Goal: Download file/media

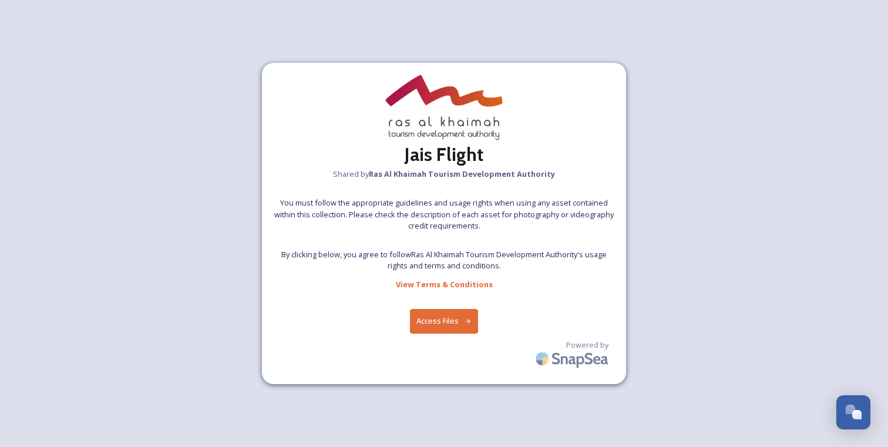
click at [432, 325] on button "Access Files" at bounding box center [444, 321] width 69 height 24
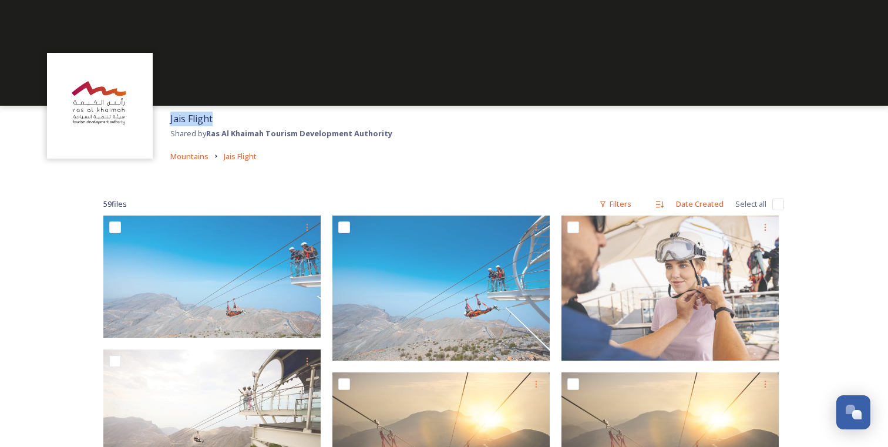
drag, startPoint x: 170, startPoint y: 119, endPoint x: 224, endPoint y: 122, distance: 54.1
click at [224, 122] on div "Jais Flight Shared by Ras Al Khaimah Tourism Development Authority Mountains Ja…" at bounding box center [281, 137] width 234 height 63
copy span "Jais Flight"
click at [775, 203] on input "checkbox" at bounding box center [778, 205] width 12 height 12
checkbox input "true"
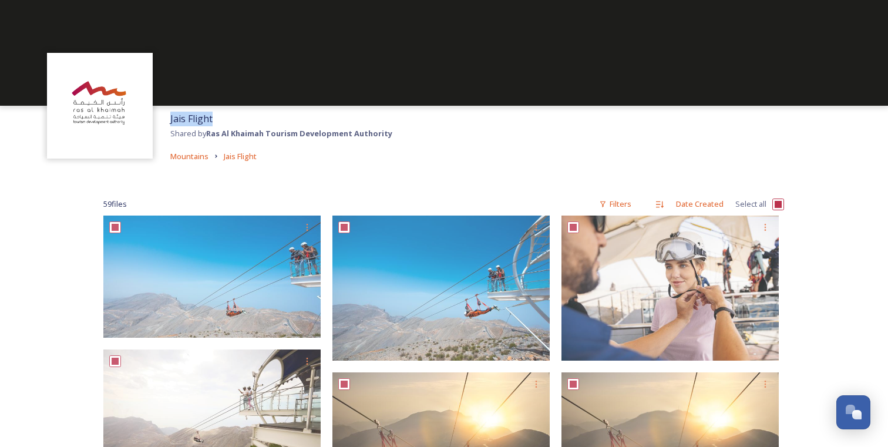
checkbox input "true"
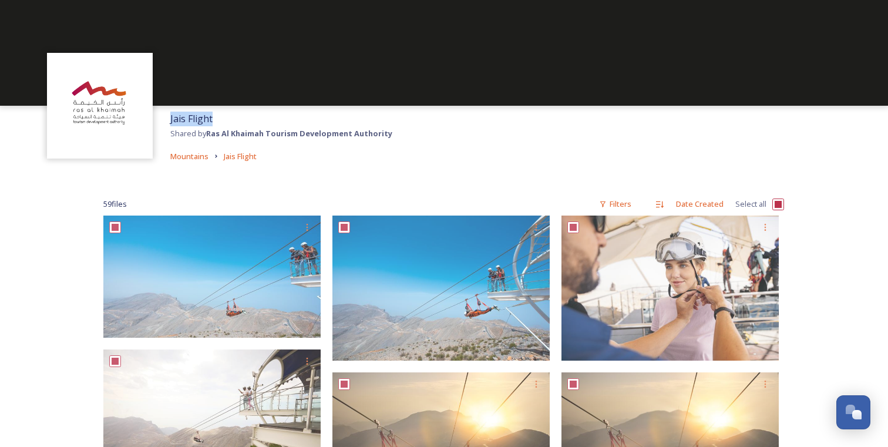
checkbox input "true"
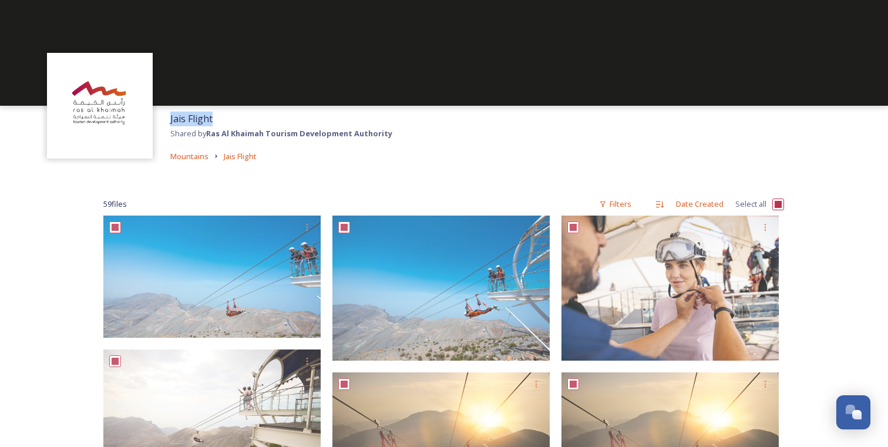
checkbox input "true"
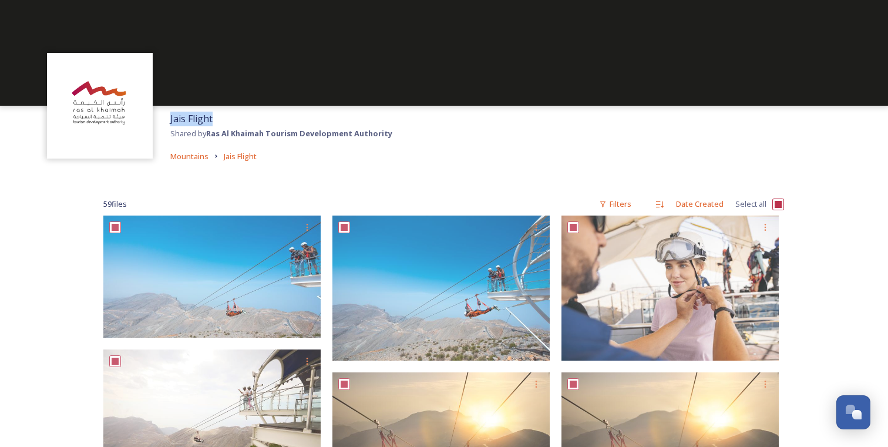
checkbox input "true"
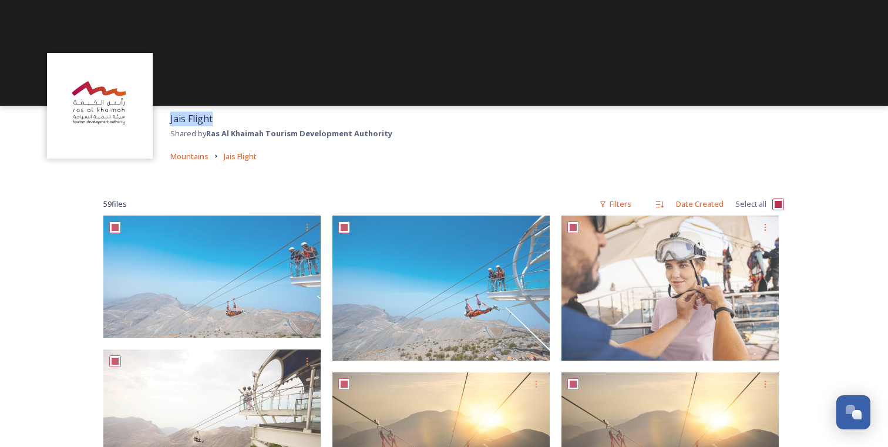
checkbox input "true"
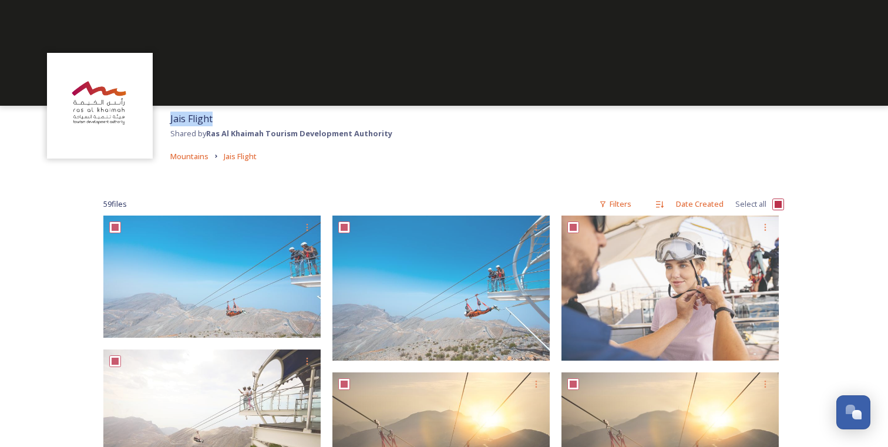
checkbox input "true"
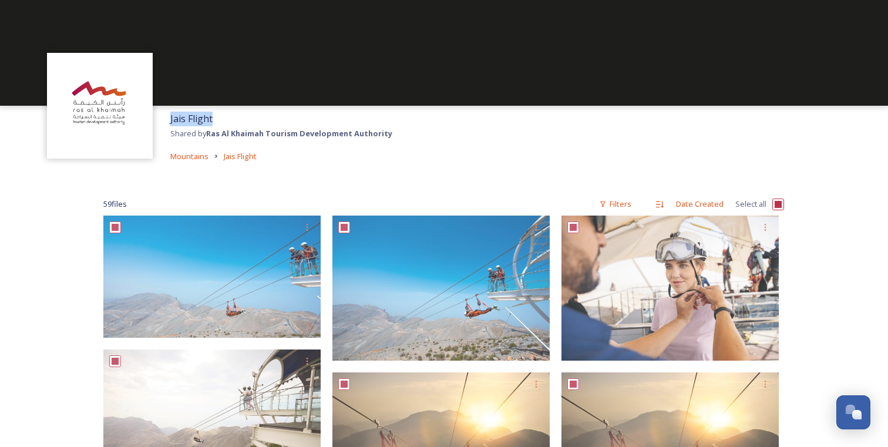
checkbox input "true"
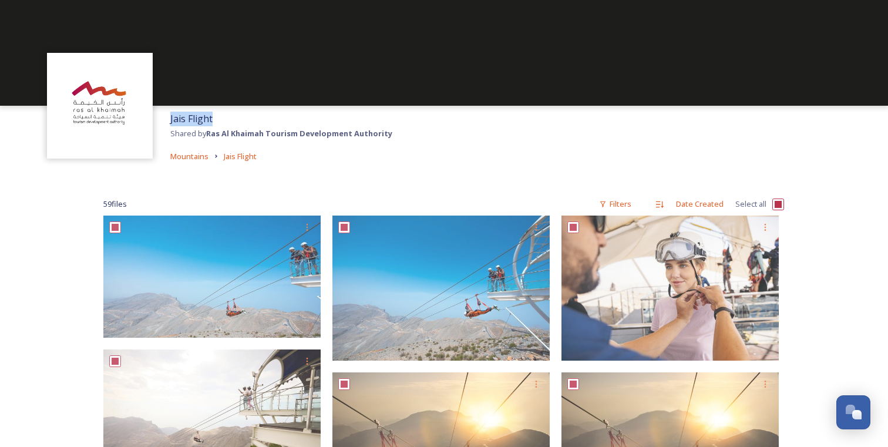
checkbox input "true"
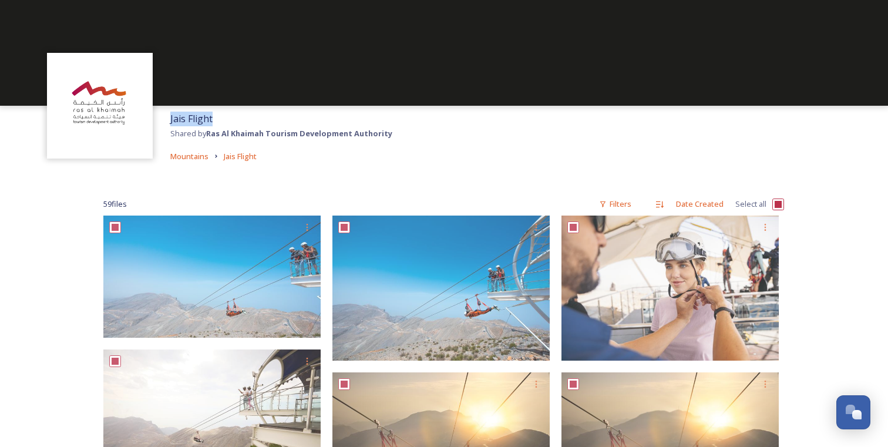
checkbox input "true"
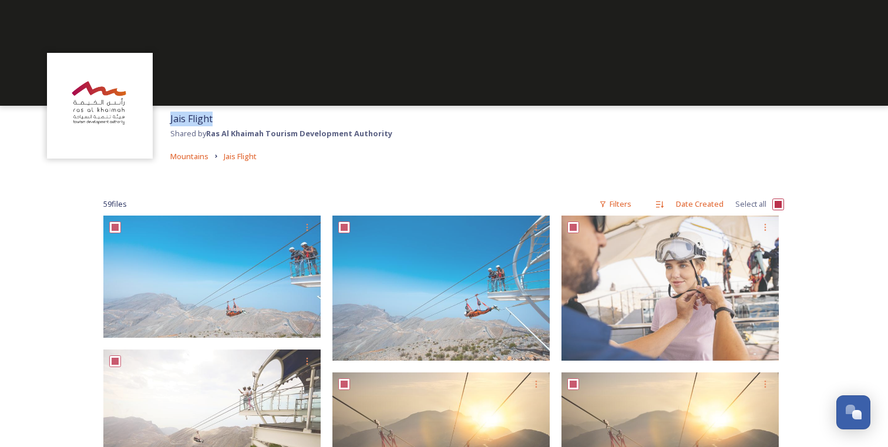
checkbox input "true"
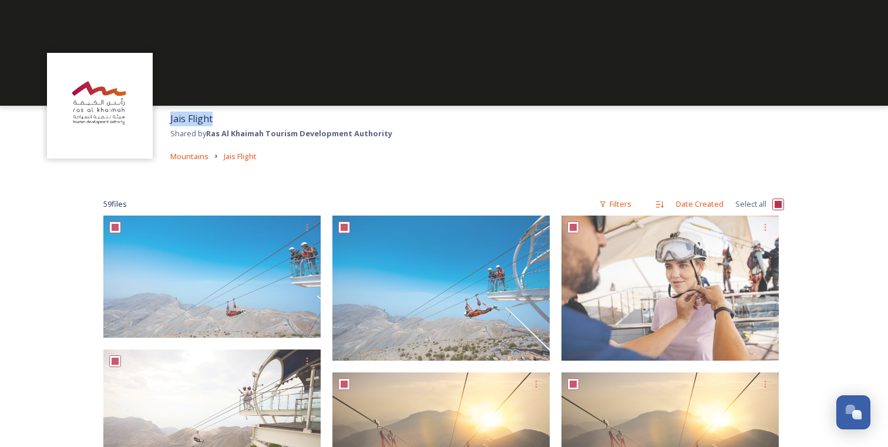
checkbox input "true"
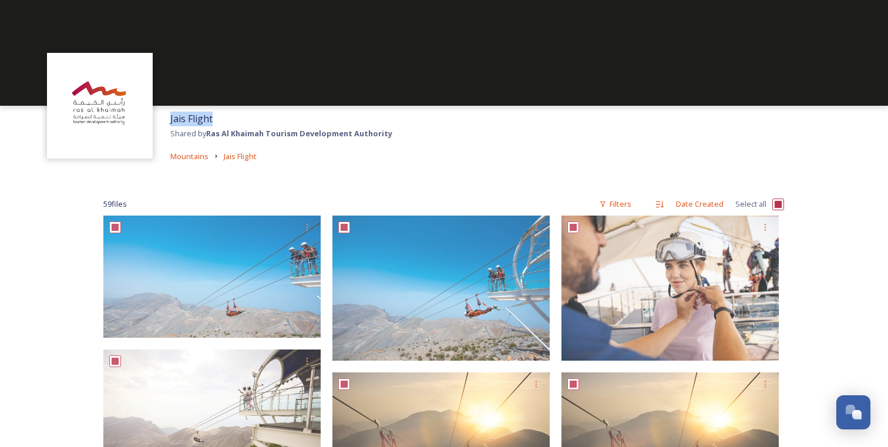
checkbox input "true"
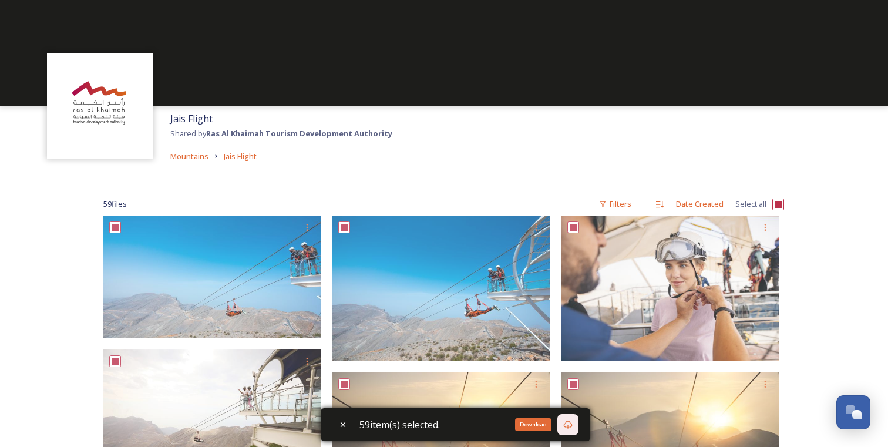
click at [573, 420] on icon at bounding box center [567, 424] width 9 height 9
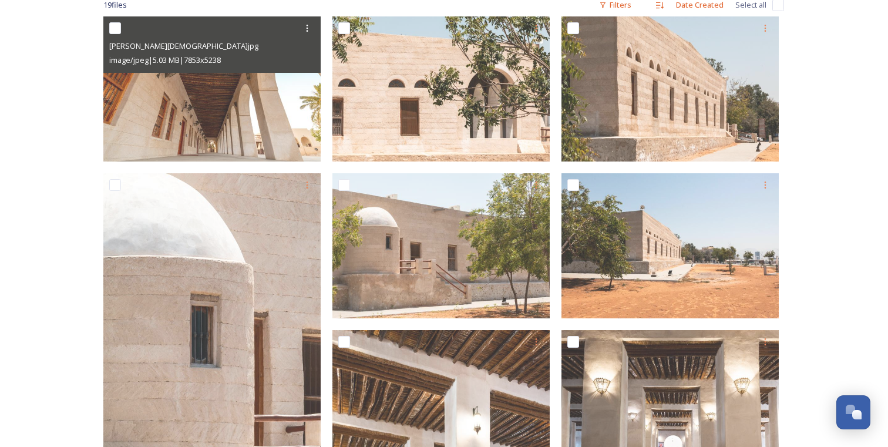
scroll to position [201, 0]
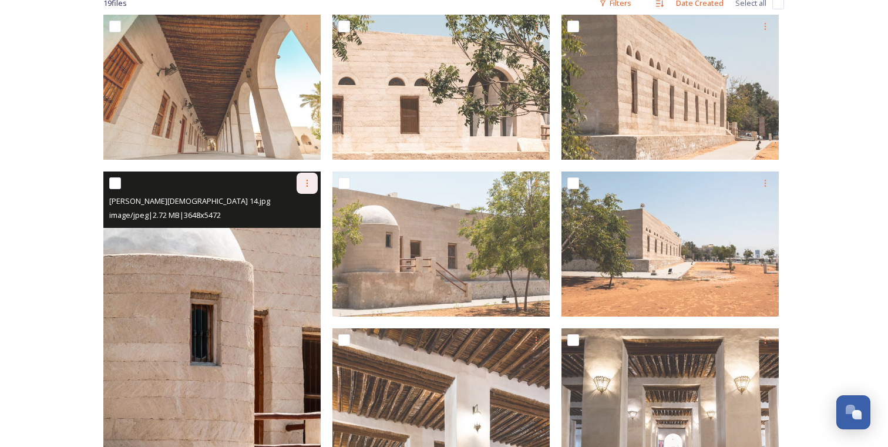
click at [304, 183] on icon at bounding box center [307, 183] width 9 height 9
drag, startPoint x: 300, startPoint y: 230, endPoint x: 315, endPoint y: 231, distance: 15.3
click at [300, 230] on span "Download" at bounding box center [293, 231] width 36 height 11
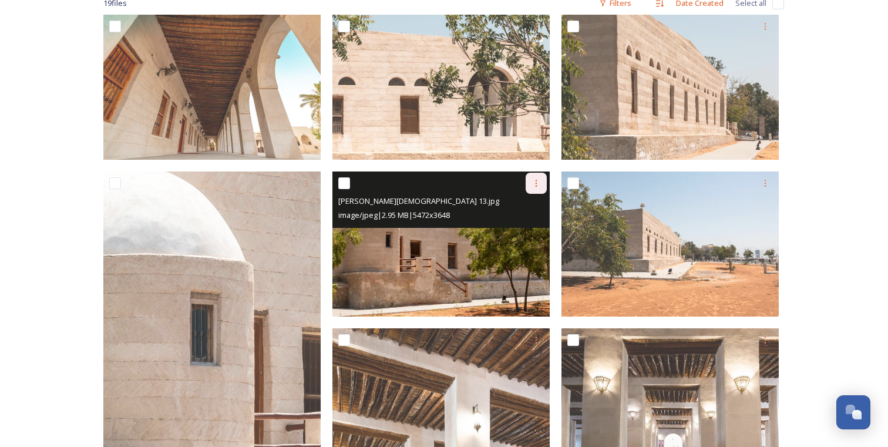
click at [540, 180] on icon at bounding box center [536, 183] width 9 height 9
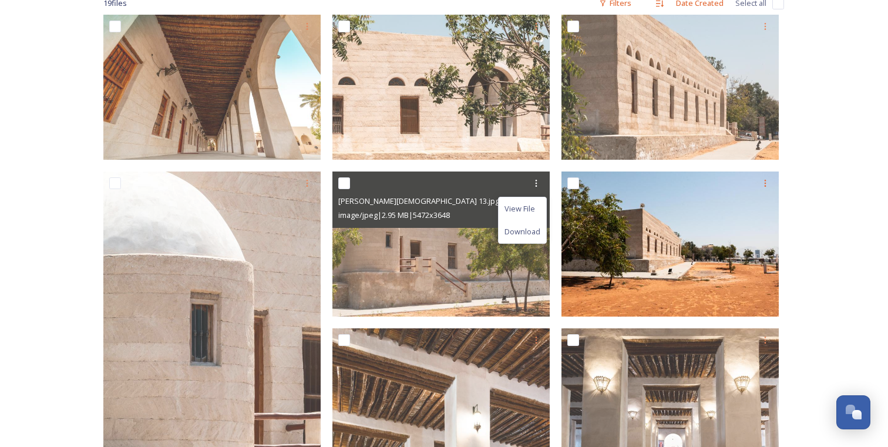
drag, startPoint x: 528, startPoint y: 229, endPoint x: 602, endPoint y: 226, distance: 74.1
click at [528, 229] on span "Download" at bounding box center [523, 231] width 36 height 11
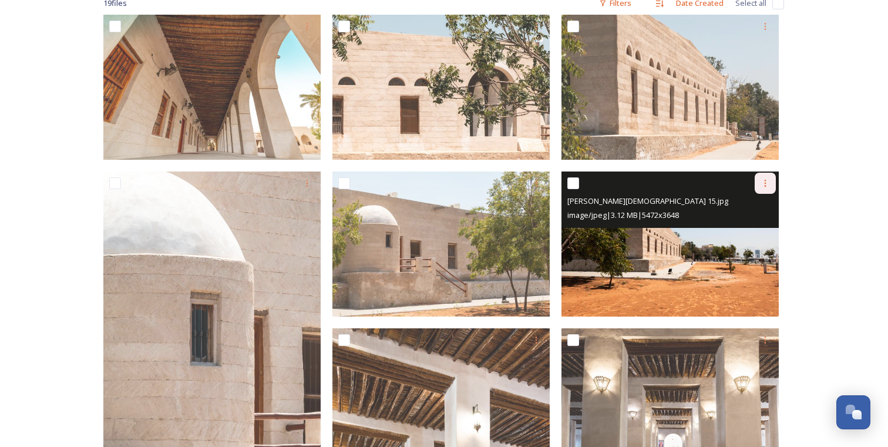
click at [771, 187] on div at bounding box center [765, 183] width 21 height 21
click at [754, 227] on span "Download" at bounding box center [752, 231] width 36 height 11
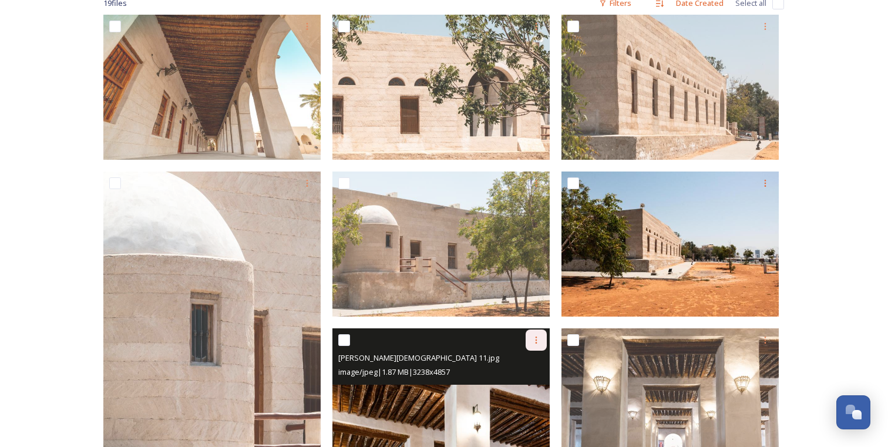
click at [536, 342] on icon at bounding box center [537, 340] width 2 height 7
click at [534, 389] on span "Download" at bounding box center [523, 388] width 36 height 11
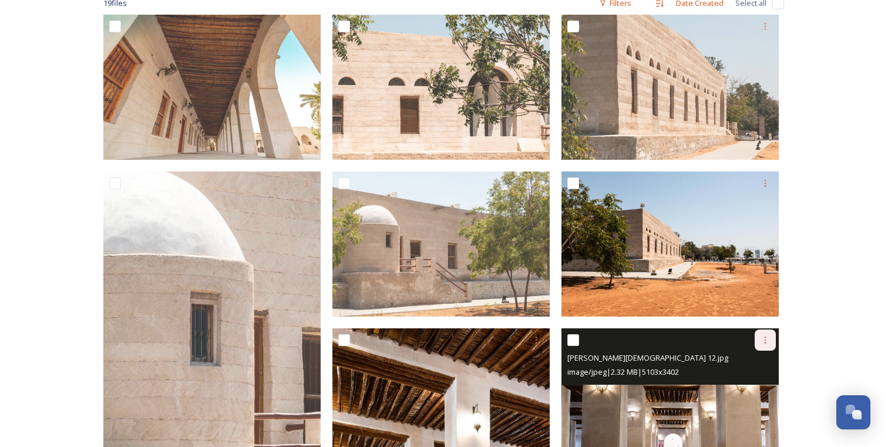
click at [769, 343] on icon at bounding box center [765, 339] width 9 height 9
click at [747, 389] on span "Download" at bounding box center [752, 388] width 36 height 11
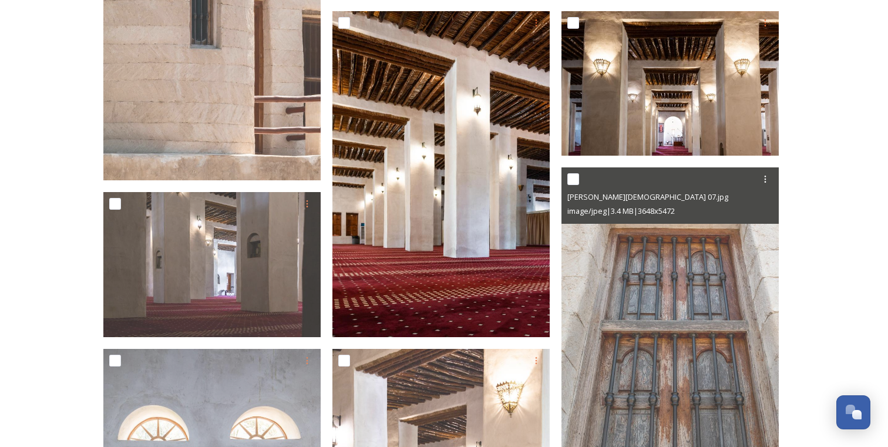
scroll to position [520, 0]
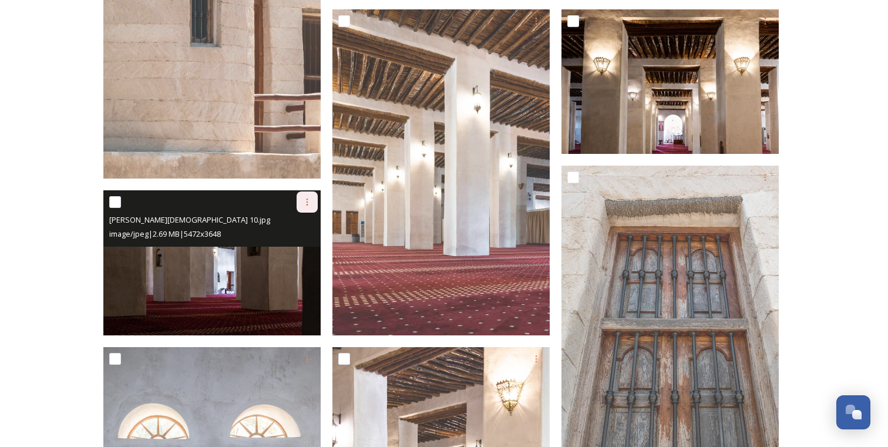
click at [309, 202] on icon at bounding box center [307, 201] width 9 height 9
click at [295, 246] on span "Download" at bounding box center [293, 250] width 36 height 11
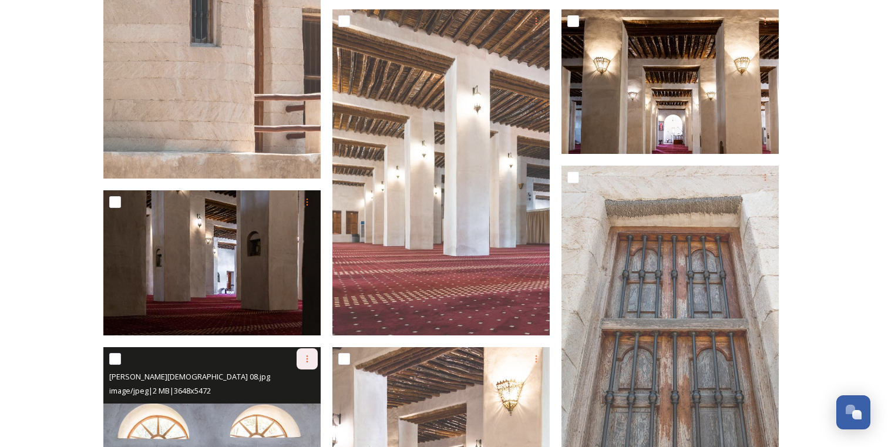
drag, startPoint x: 307, startPoint y: 359, endPoint x: 308, endPoint y: 368, distance: 8.4
click at [307, 359] on icon at bounding box center [307, 358] width 9 height 9
click at [297, 414] on div "Download" at bounding box center [294, 407] width 48 height 23
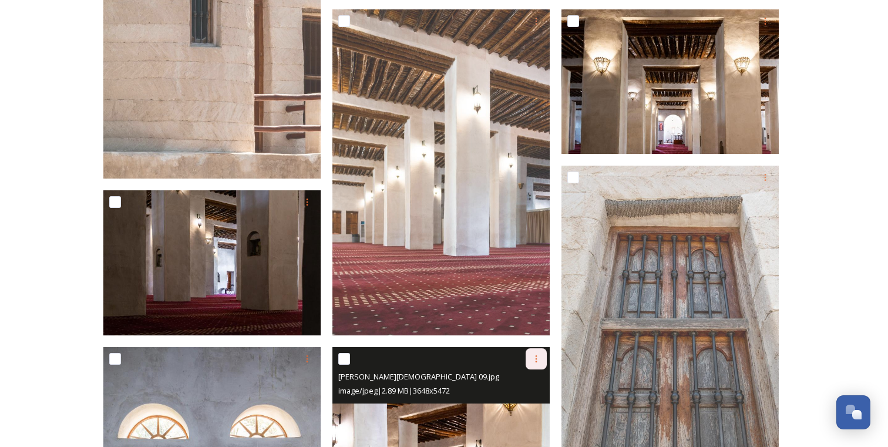
click at [542, 363] on div at bounding box center [536, 358] width 21 height 21
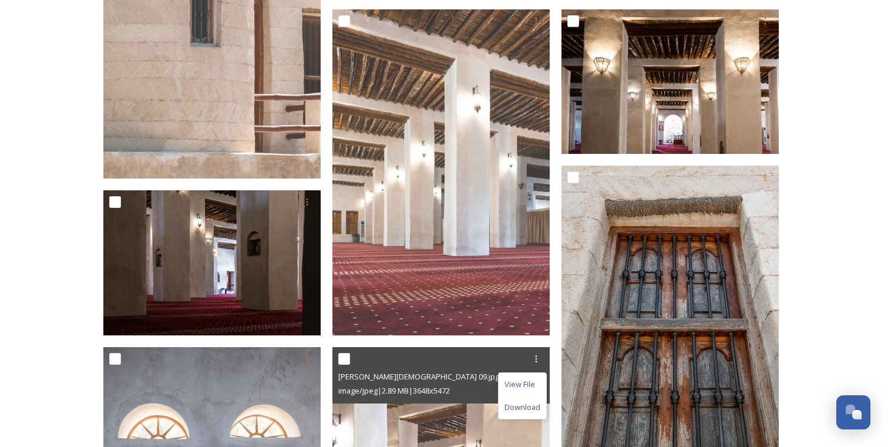
drag, startPoint x: 535, startPoint y: 401, endPoint x: 616, endPoint y: 351, distance: 95.4
click at [535, 402] on span "Download" at bounding box center [523, 407] width 36 height 11
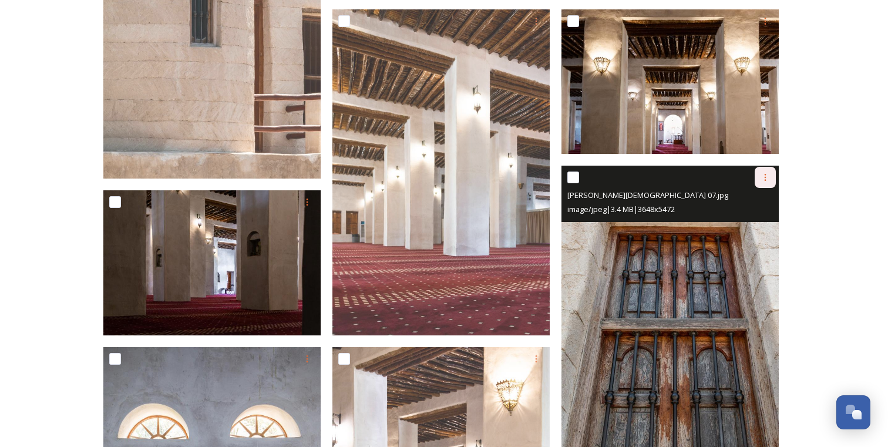
click at [763, 177] on icon at bounding box center [765, 177] width 9 height 9
click at [745, 222] on span "Download" at bounding box center [752, 225] width 36 height 11
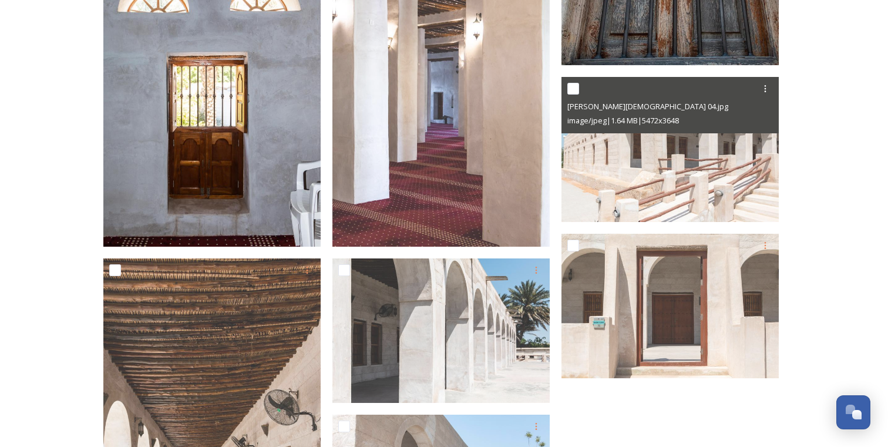
scroll to position [953, 0]
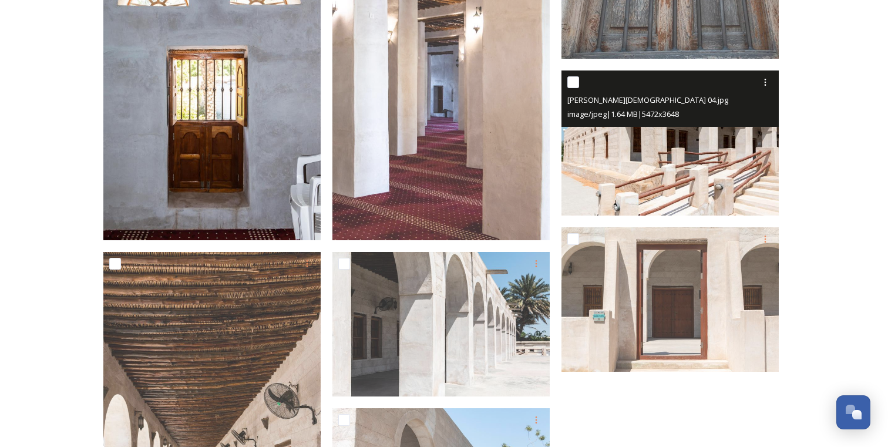
drag, startPoint x: 767, startPoint y: 78, endPoint x: 777, endPoint y: 109, distance: 32.9
click at [767, 78] on icon at bounding box center [765, 82] width 9 height 9
drag, startPoint x: 757, startPoint y: 129, endPoint x: 758, endPoint y: 137, distance: 8.4
click at [757, 129] on span "Download" at bounding box center [752, 130] width 36 height 11
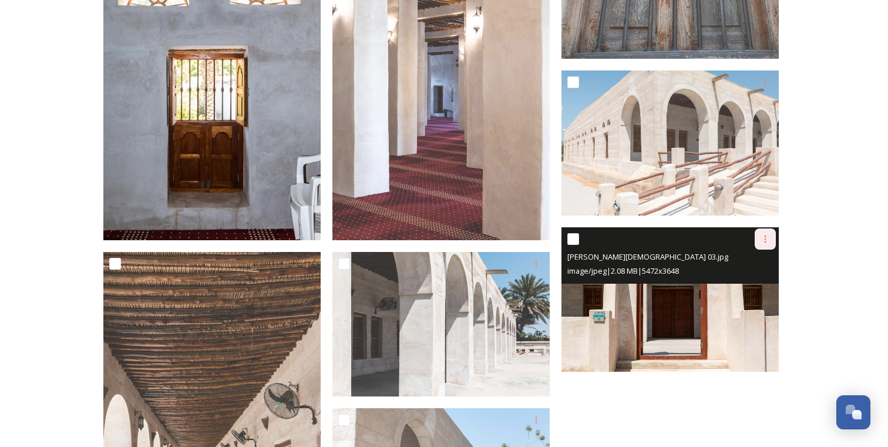
click at [764, 241] on icon at bounding box center [765, 238] width 9 height 9
drag, startPoint x: 759, startPoint y: 285, endPoint x: 713, endPoint y: 290, distance: 46.1
click at [759, 285] on span "Download" at bounding box center [752, 287] width 36 height 11
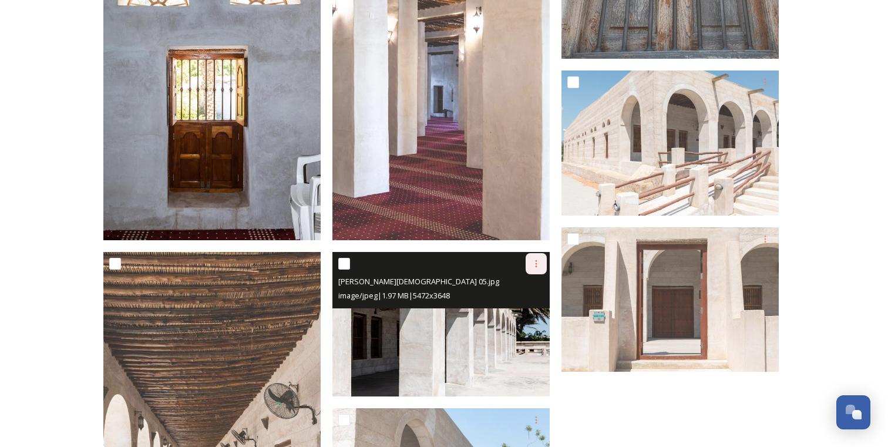
click at [539, 266] on icon at bounding box center [536, 263] width 9 height 9
click at [536, 303] on div "Download" at bounding box center [523, 312] width 48 height 23
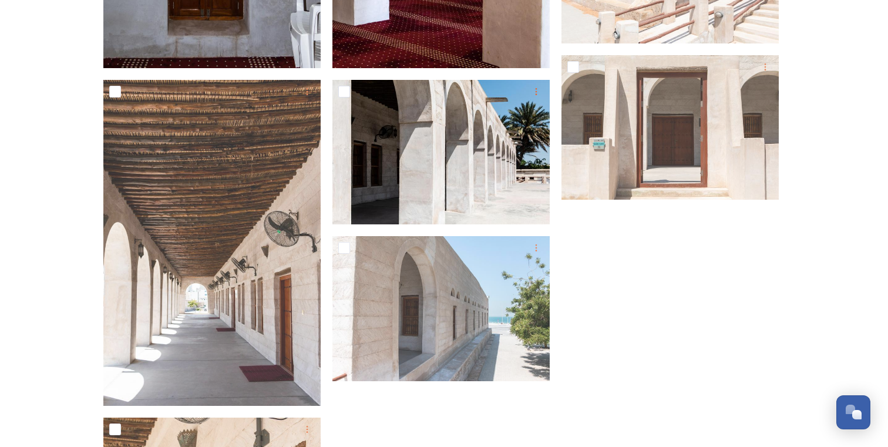
scroll to position [1129, 0]
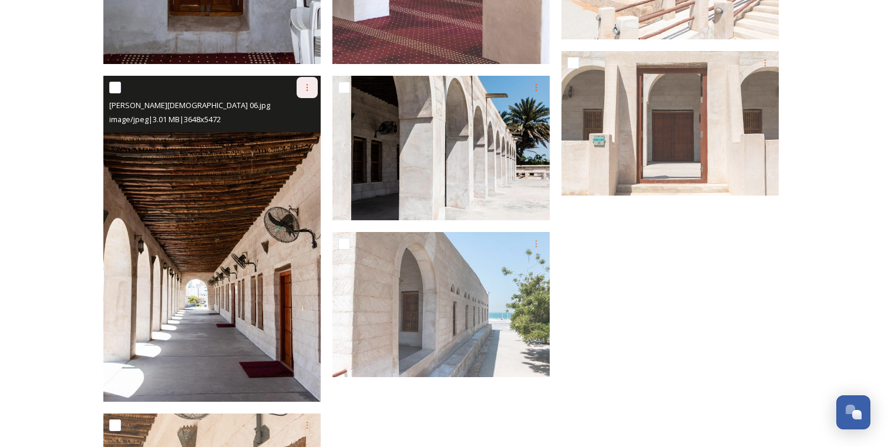
click at [303, 87] on icon at bounding box center [307, 87] width 9 height 9
drag, startPoint x: 294, startPoint y: 130, endPoint x: 306, endPoint y: 136, distance: 13.7
click at [294, 130] on span "Download" at bounding box center [293, 135] width 36 height 11
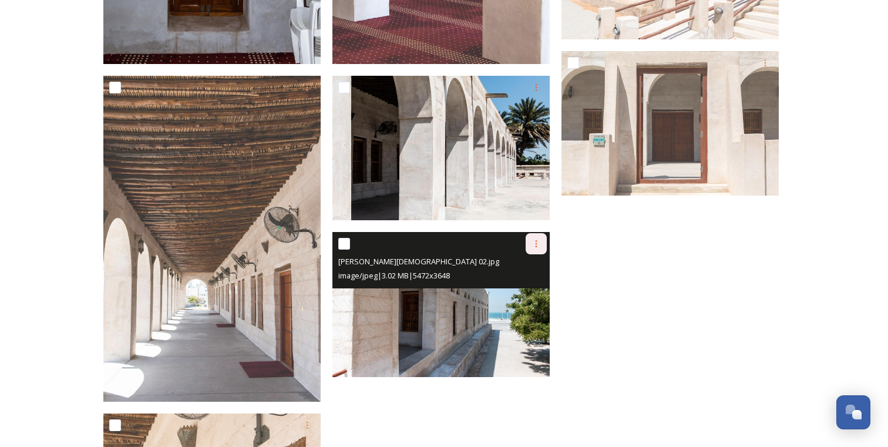
drag, startPoint x: 540, startPoint y: 244, endPoint x: 540, endPoint y: 252, distance: 8.2
click at [540, 244] on icon at bounding box center [536, 243] width 9 height 9
click at [525, 287] on span "Download" at bounding box center [523, 292] width 36 height 11
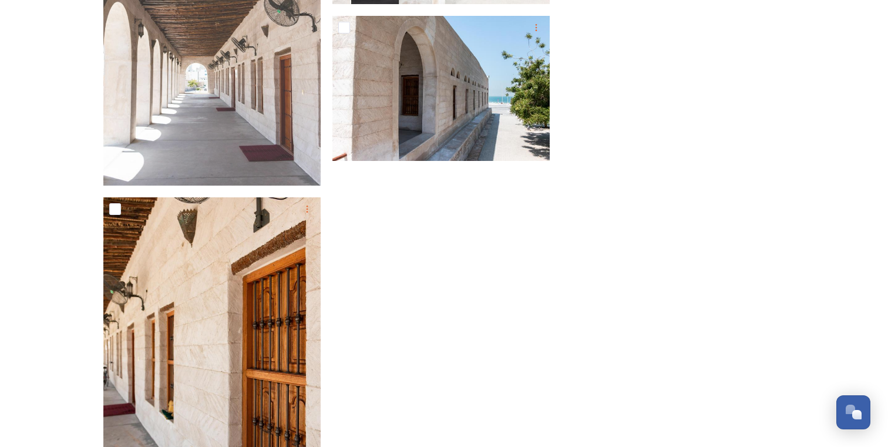
scroll to position [1350, 0]
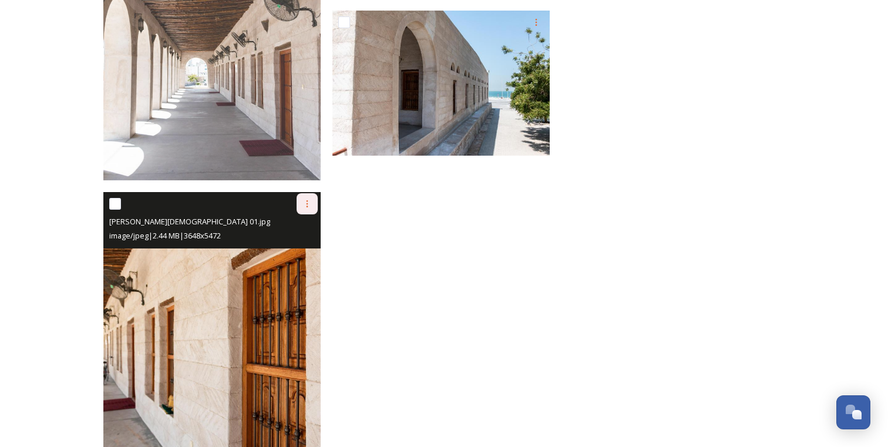
click at [305, 206] on icon at bounding box center [307, 203] width 9 height 9
click at [291, 245] on div "Download" at bounding box center [294, 252] width 48 height 23
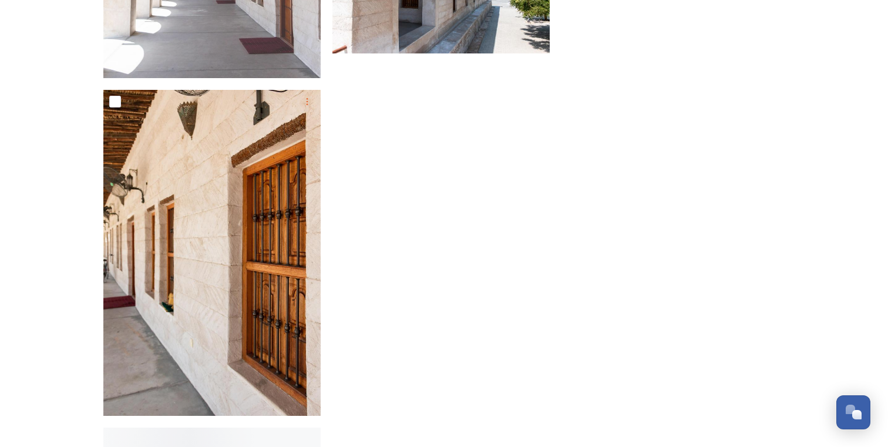
scroll to position [1632, 0]
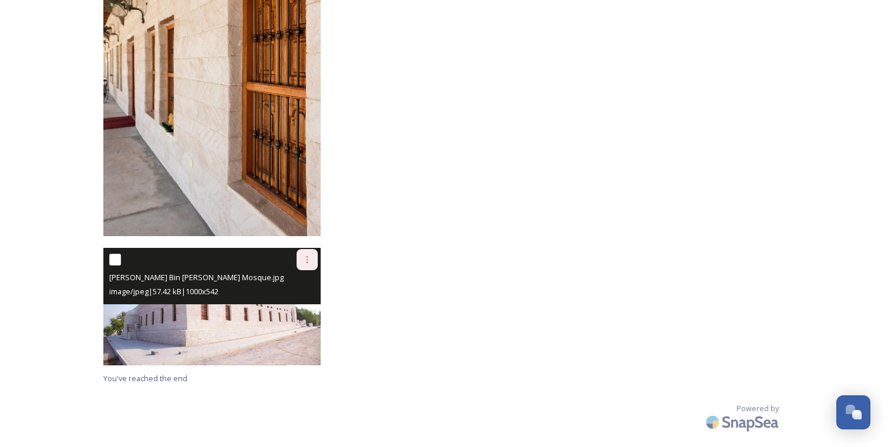
click at [311, 261] on icon at bounding box center [307, 259] width 9 height 9
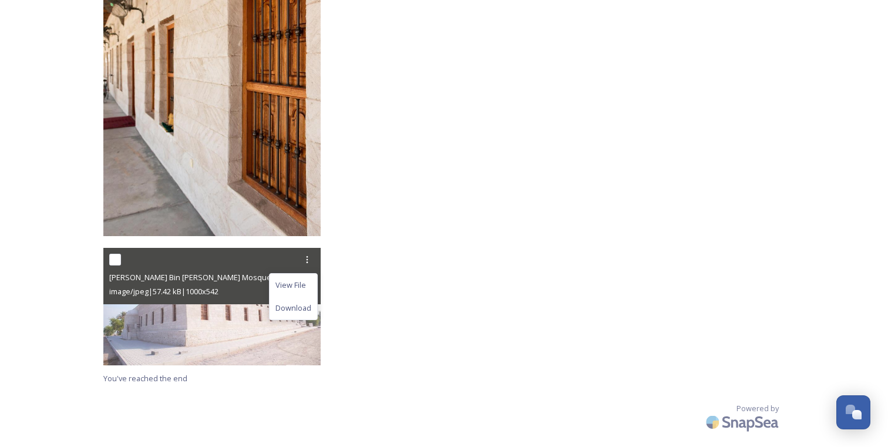
drag, startPoint x: 305, startPoint y: 302, endPoint x: 442, endPoint y: 304, distance: 136.3
click at [305, 303] on span "Download" at bounding box center [293, 308] width 36 height 11
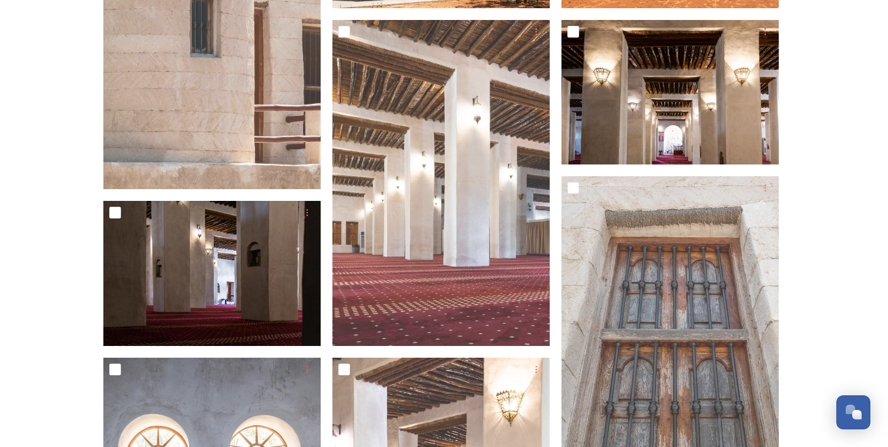
scroll to position [0, 0]
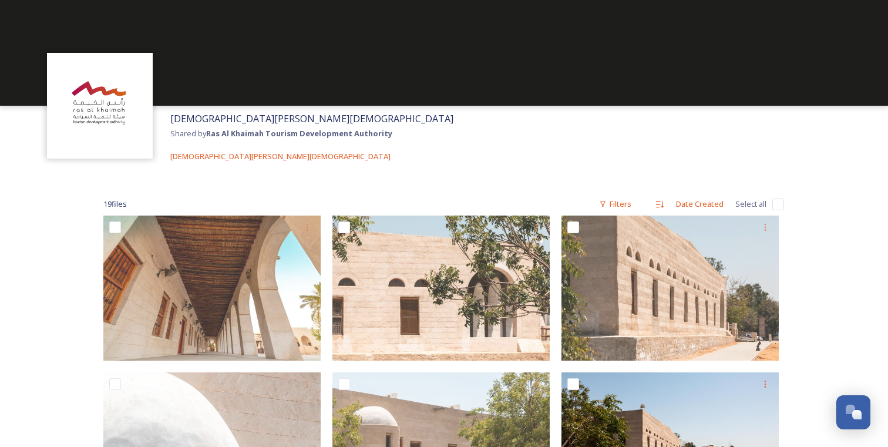
click at [219, 117] on span "Mohammed Bin Salem Mosque" at bounding box center [311, 118] width 283 height 13
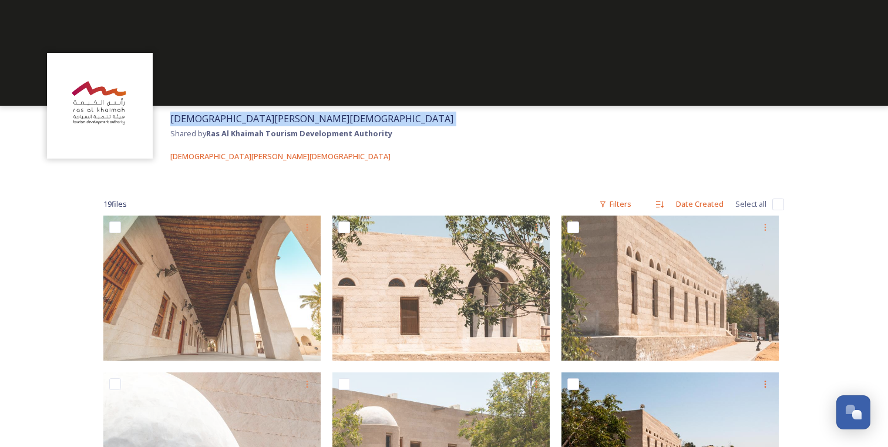
click at [219, 117] on span "Mohammed Bin Salem Mosque" at bounding box center [311, 118] width 283 height 13
copy span "Mohammed Bin Salem Mosque"
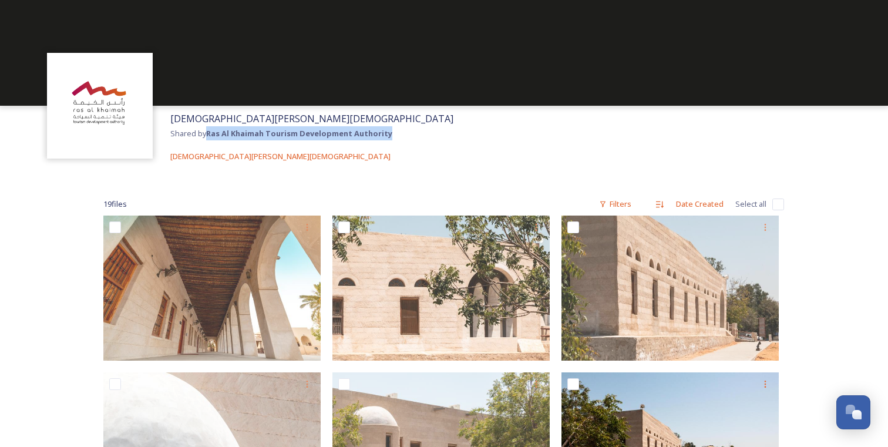
drag, startPoint x: 208, startPoint y: 133, endPoint x: 388, endPoint y: 134, distance: 179.8
click at [388, 134] on strong "Ras Al Khaimah Tourism Development Authority" at bounding box center [299, 133] width 186 height 11
copy strong "Ras Al Khaimah Tourism Development Authority"
